Goal: Find specific page/section: Find specific page/section

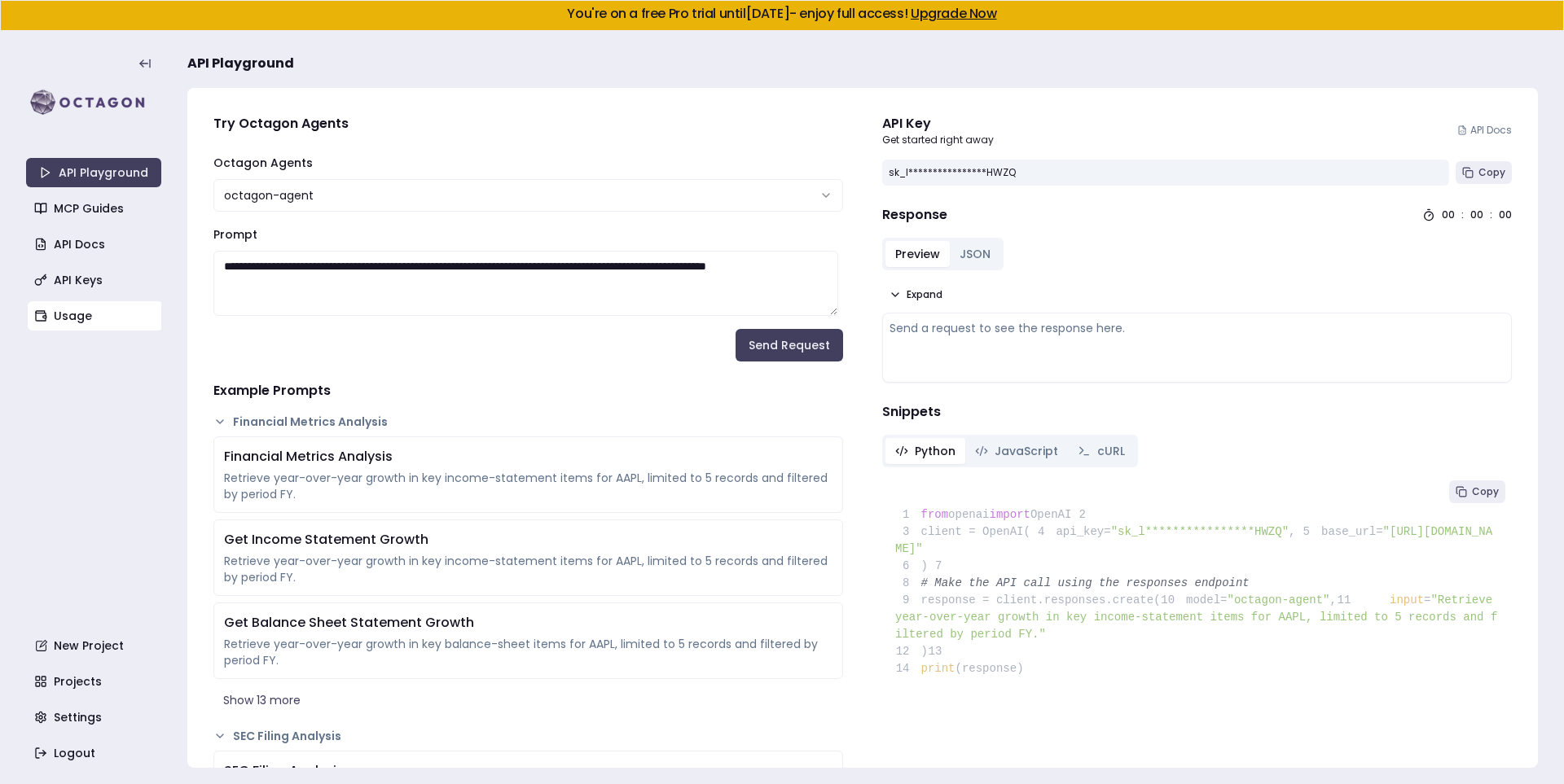
click at [101, 305] on link "Usage" at bounding box center [94, 316] width 135 height 29
click at [72, 310] on link "Usage" at bounding box center [94, 316] width 135 height 29
